Goal: Task Accomplishment & Management: Use online tool/utility

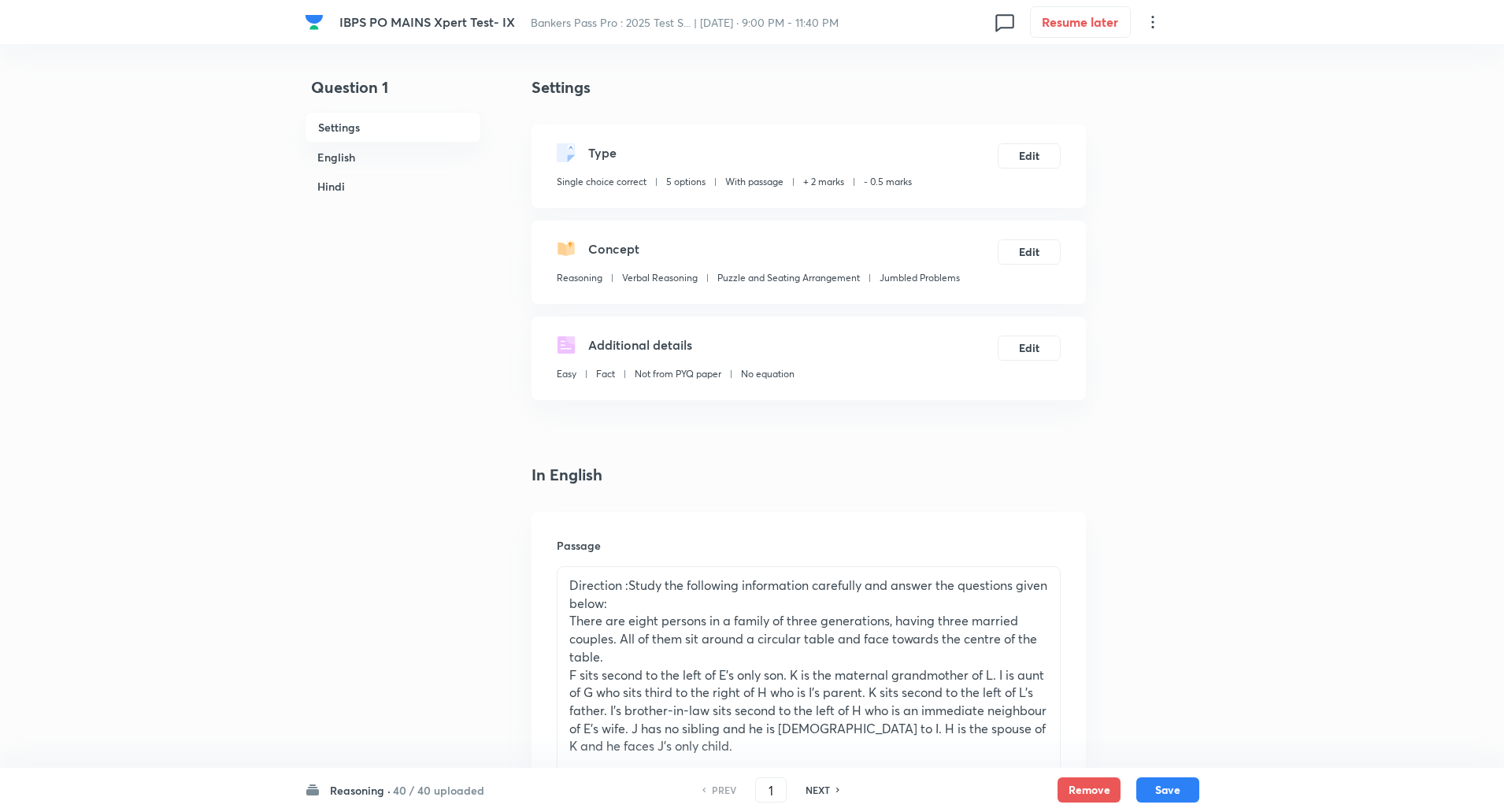
click at [340, 782] on h6 "Reasoning ·" at bounding box center [360, 790] width 61 height 17
